Goal: Navigation & Orientation: Find specific page/section

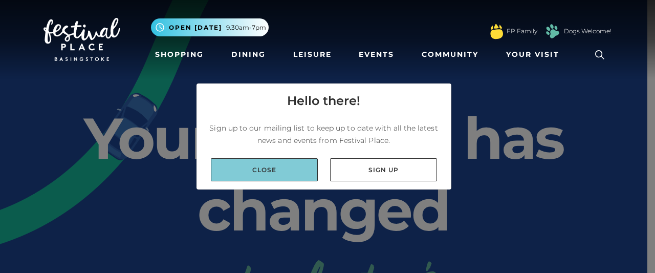
click at [280, 180] on link "Close" at bounding box center [264, 169] width 107 height 23
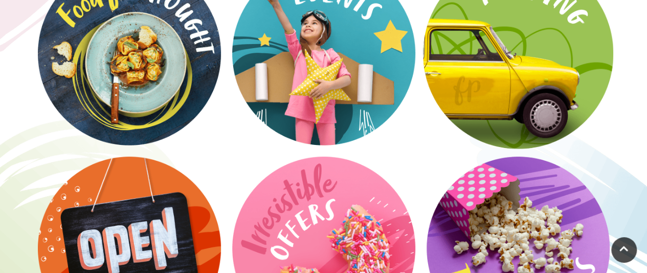
scroll to position [1381, 0]
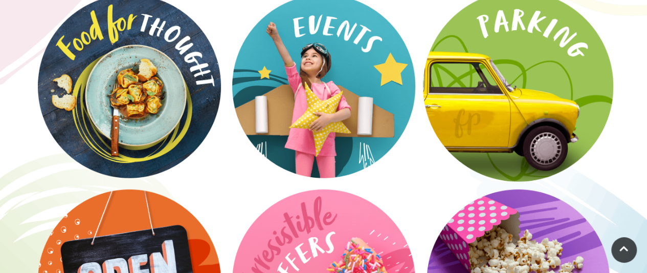
click at [526, 62] on video at bounding box center [518, 86] width 190 height 190
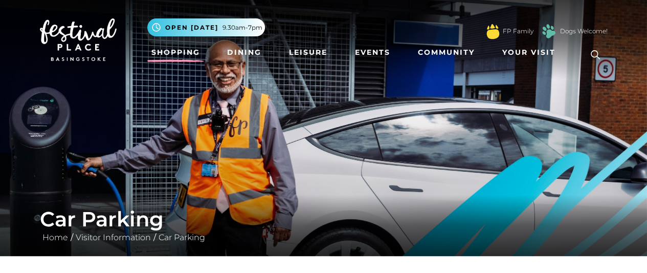
click at [181, 53] on link "Shopping" at bounding box center [175, 52] width 57 height 19
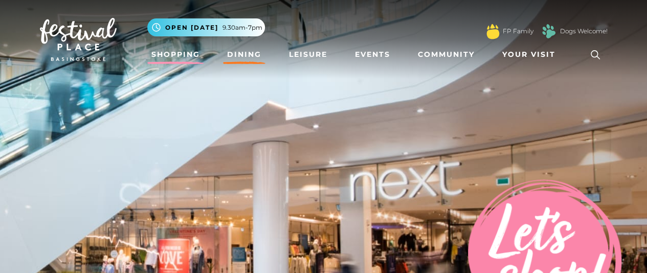
click at [235, 58] on link "Dining" at bounding box center [244, 54] width 42 height 19
